Goal: Information Seeking & Learning: Understand process/instructions

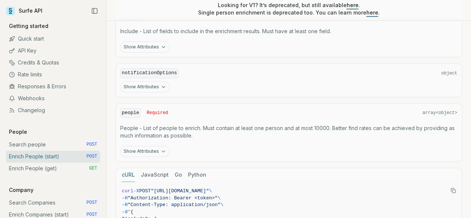
scroll to position [404, 0]
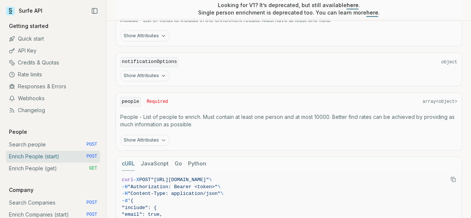
click at [156, 145] on button "Show Attributes" at bounding box center [144, 139] width 49 height 11
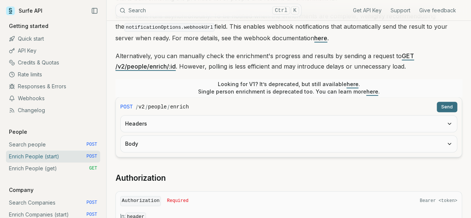
scroll to position [166, 0]
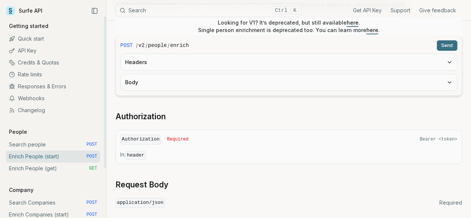
click at [46, 169] on link "Enrich People (get) GET" at bounding box center [53, 168] width 94 height 12
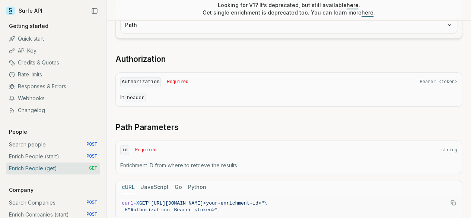
scroll to position [186, 0]
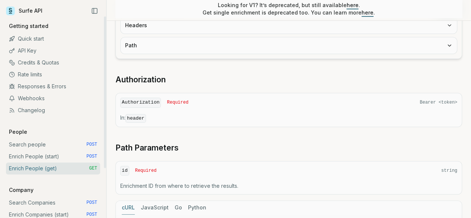
click at [43, 156] on link "Enrich People (start) POST" at bounding box center [53, 156] width 94 height 12
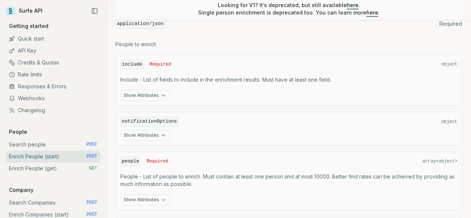
scroll to position [372, 0]
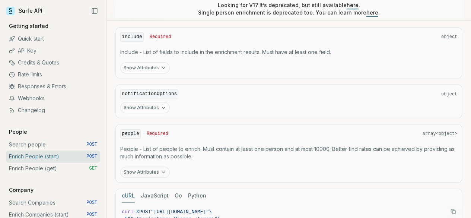
drag, startPoint x: 344, startPoint y: 162, endPoint x: 351, endPoint y: 163, distance: 6.4
drag, startPoint x: 351, startPoint y: 167, endPoint x: 396, endPoint y: 169, distance: 45.1
drag, startPoint x: 355, startPoint y: 168, endPoint x: 374, endPoint y: 169, distance: 19.4
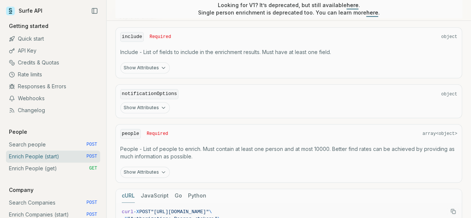
click at [44, 171] on link "Enrich People (get) GET" at bounding box center [53, 168] width 94 height 12
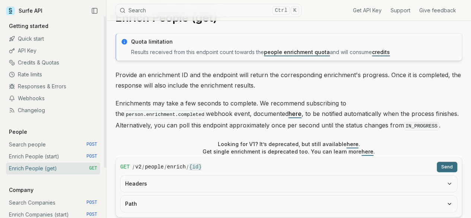
scroll to position [37, 0]
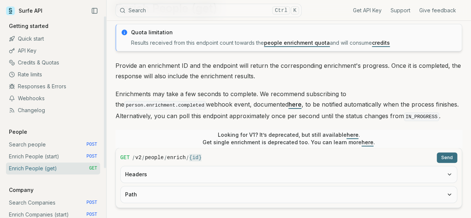
click at [34, 159] on link "Enrich People (start) POST" at bounding box center [53, 156] width 94 height 12
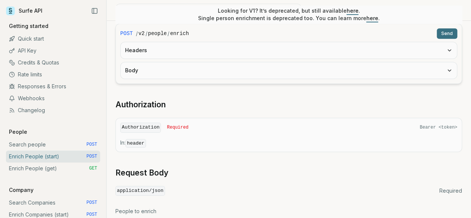
scroll to position [186, 0]
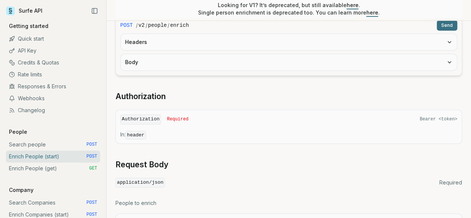
drag, startPoint x: 362, startPoint y: 206, endPoint x: 300, endPoint y: 29, distance: 188.0
copy code "curl -X POST "[URL][DOMAIN_NAME]" \ -H "Authorization: Bearer <token>" \ -H "Co…"
click at [57, 169] on link "Enrich People (get) GET" at bounding box center [53, 168] width 94 height 12
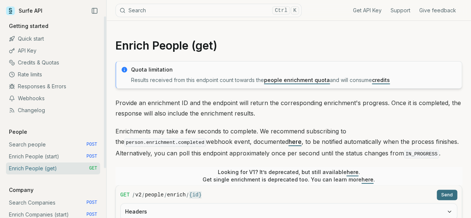
click at [52, 160] on link "Enrich People (start) POST" at bounding box center [53, 156] width 94 height 12
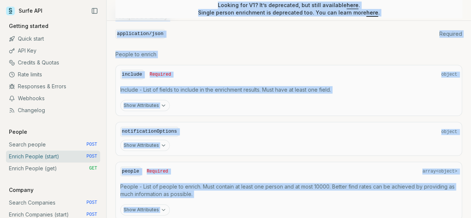
scroll to position [335, 0]
drag, startPoint x: 128, startPoint y: 63, endPoint x: 426, endPoint y: 88, distance: 299.4
click at [426, 88] on div "Quota limitation This endpoint will not succeed if there is not enough people e…" at bounding box center [288, 136] width 346 height 821
copy div "lorem ipsu dolorsita con adipisci elit se doeius tem incidid ut laboreetdo MA. …"
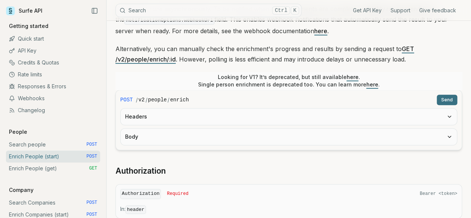
scroll to position [0, 65]
drag, startPoint x: 347, startPoint y: 113, endPoint x: 381, endPoint y: 113, distance: 34.6
copy span "[URL][DOMAIN_NAME]"
click at [76, 172] on link "Enrich People (get) GET" at bounding box center [53, 168] width 94 height 12
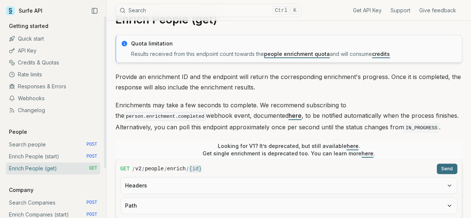
scroll to position [37, 0]
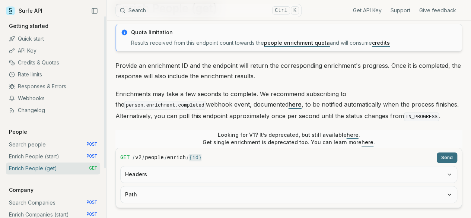
click at [47, 157] on link "Enrich People (start) POST" at bounding box center [53, 156] width 94 height 12
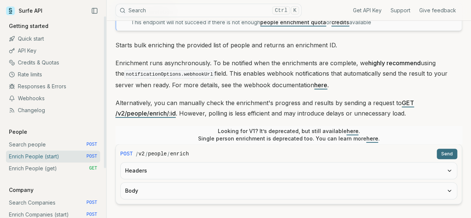
scroll to position [74, 0]
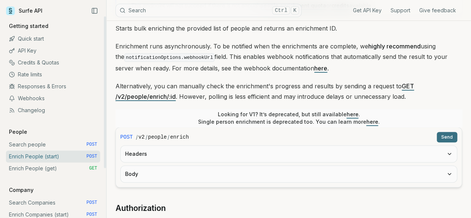
click at [52, 165] on link "Enrich People (get) GET" at bounding box center [53, 168] width 94 height 12
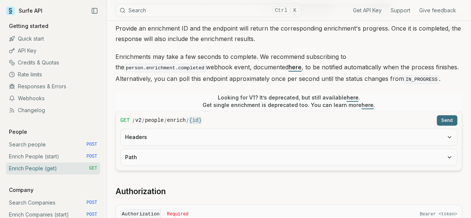
drag, startPoint x: 399, startPoint y: 146, endPoint x: 175, endPoint y: 180, distance: 226.6
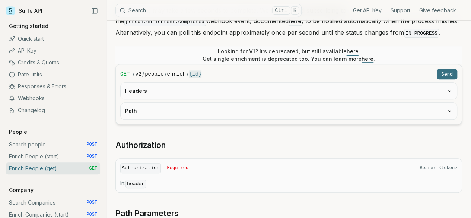
scroll to position [112, 0]
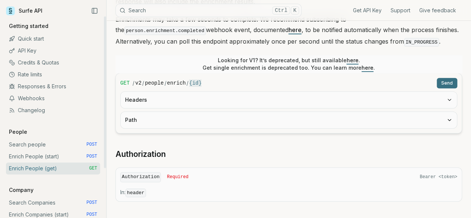
click at [40, 162] on link "Enrich People (get) GET" at bounding box center [53, 168] width 94 height 12
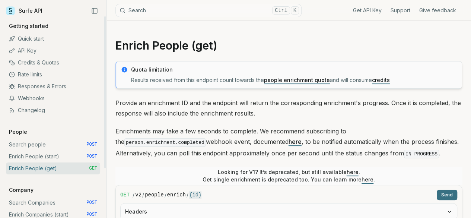
click at [42, 157] on link "Enrich People (start) POST" at bounding box center [53, 156] width 94 height 12
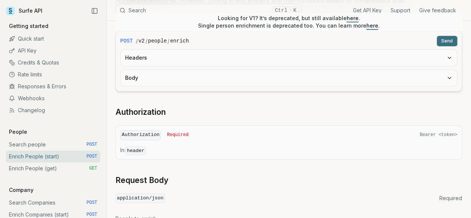
scroll to position [149, 0]
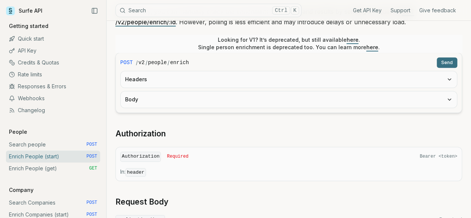
drag, startPoint x: 377, startPoint y: 118, endPoint x: 336, endPoint y: 119, distance: 41.7
drag, startPoint x: 326, startPoint y: 116, endPoint x: 384, endPoint y: 114, distance: 58.1
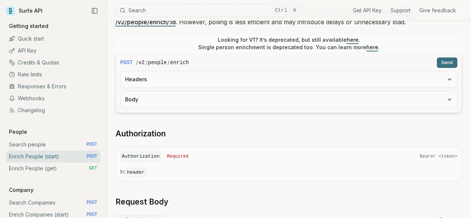
copy span ""jobHistory": false,"
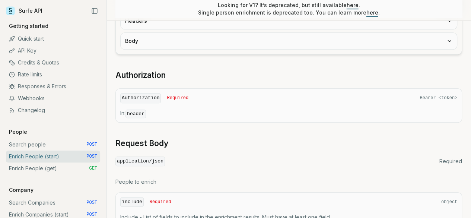
scroll to position [223, 0]
